Goal: Information Seeking & Learning: Learn about a topic

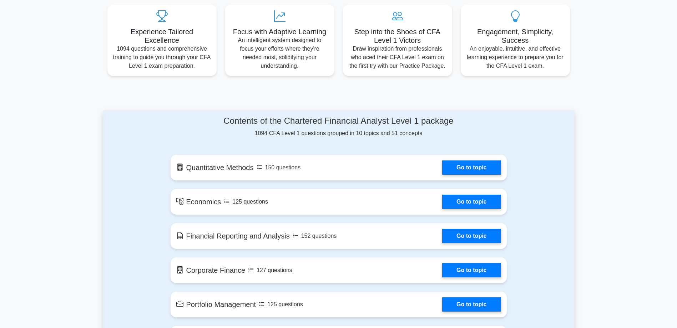
scroll to position [321, 0]
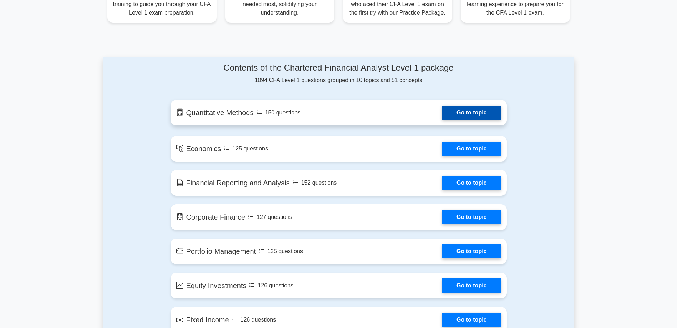
click at [442, 114] on link "Go to topic" at bounding box center [471, 113] width 59 height 14
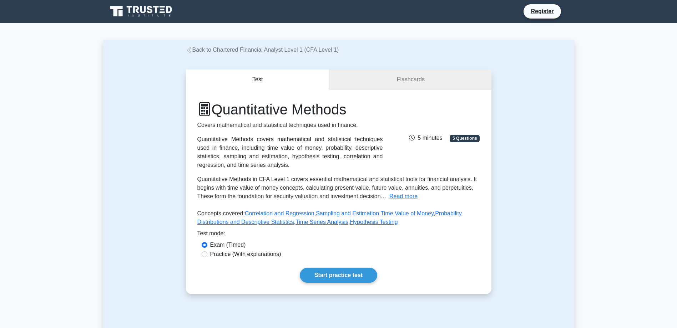
click at [393, 82] on link "Flashcards" at bounding box center [410, 80] width 161 height 20
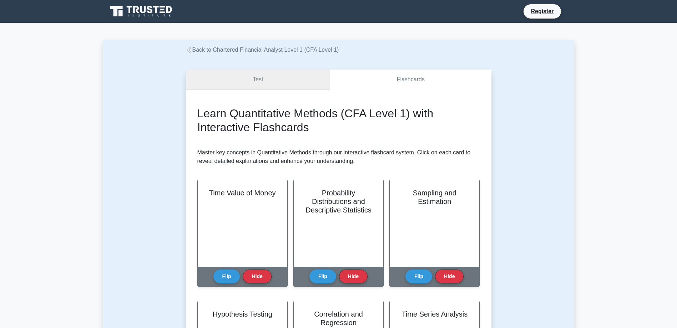
click at [262, 84] on link "Test" at bounding box center [258, 80] width 144 height 20
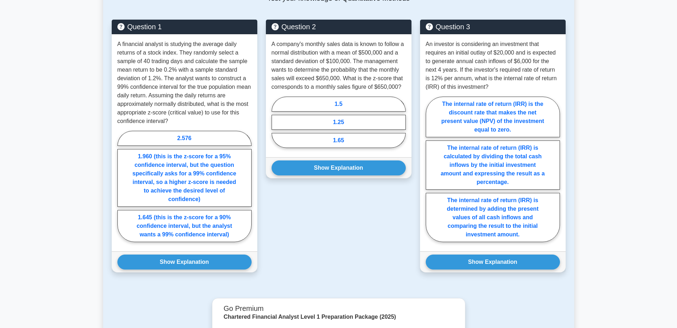
scroll to position [357, 0]
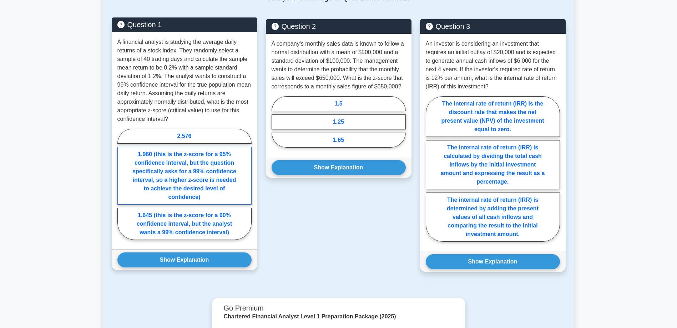
click at [193, 158] on label "1.960 (this is the z-score for a 95% confidence interval, but the question spec…" at bounding box center [184, 176] width 134 height 58
click at [122, 184] on input "1.960 (this is the z-score for a 95% confidence interval, but the question spec…" at bounding box center [119, 186] width 5 height 5
radio input "true"
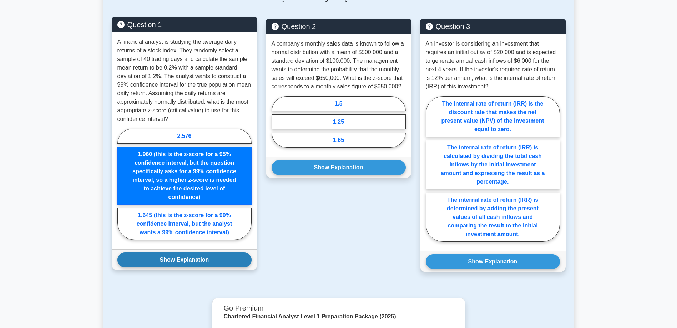
click at [205, 258] on button "Show Explanation" at bounding box center [184, 260] width 134 height 15
